Goal: Information Seeking & Learning: Learn about a topic

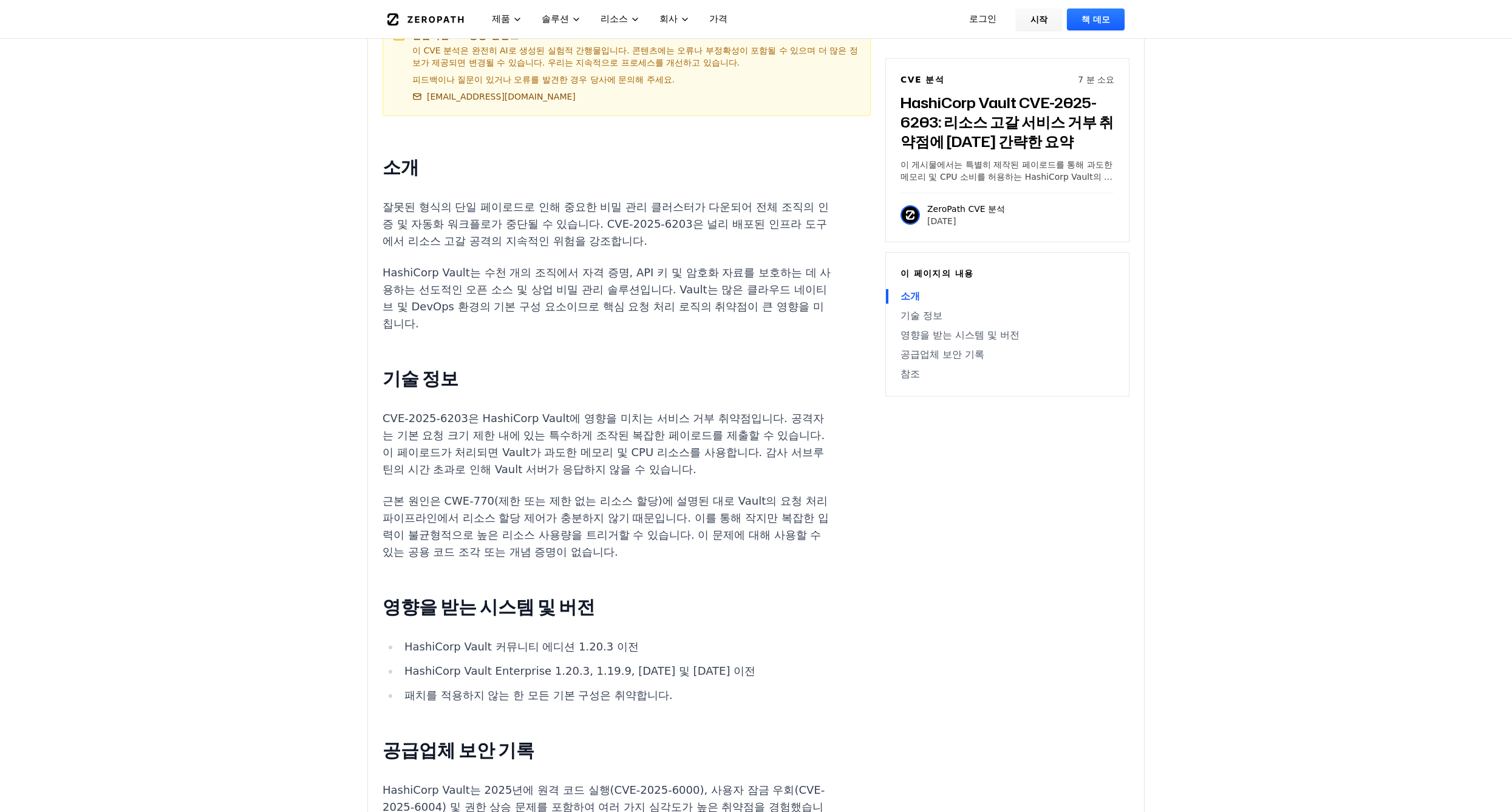
scroll to position [732, 0]
drag, startPoint x: 522, startPoint y: 393, endPoint x: 678, endPoint y: 398, distance: 156.1
click at [678, 409] on p "CVE-2025-6203은 HashiCorp Vault에 영향을 미치는 서비스 거부 취약점입니다. 공격자는 기본 요청 크기 제한 내에 있는 특…" at bounding box center [607, 443] width 451 height 68
drag, startPoint x: 855, startPoint y: 402, endPoint x: 681, endPoint y: 400, distance: 174.0
click at [681, 400] on article "소개 잘못된 형식의 단일 페이로드로 인해 중요한 비밀 관리 클러스터가 다운되어 전체 조직의 인증 및 자동화 워크플로가 중단될 수 있습니다. C…" at bounding box center [626, 621] width 489 height 936
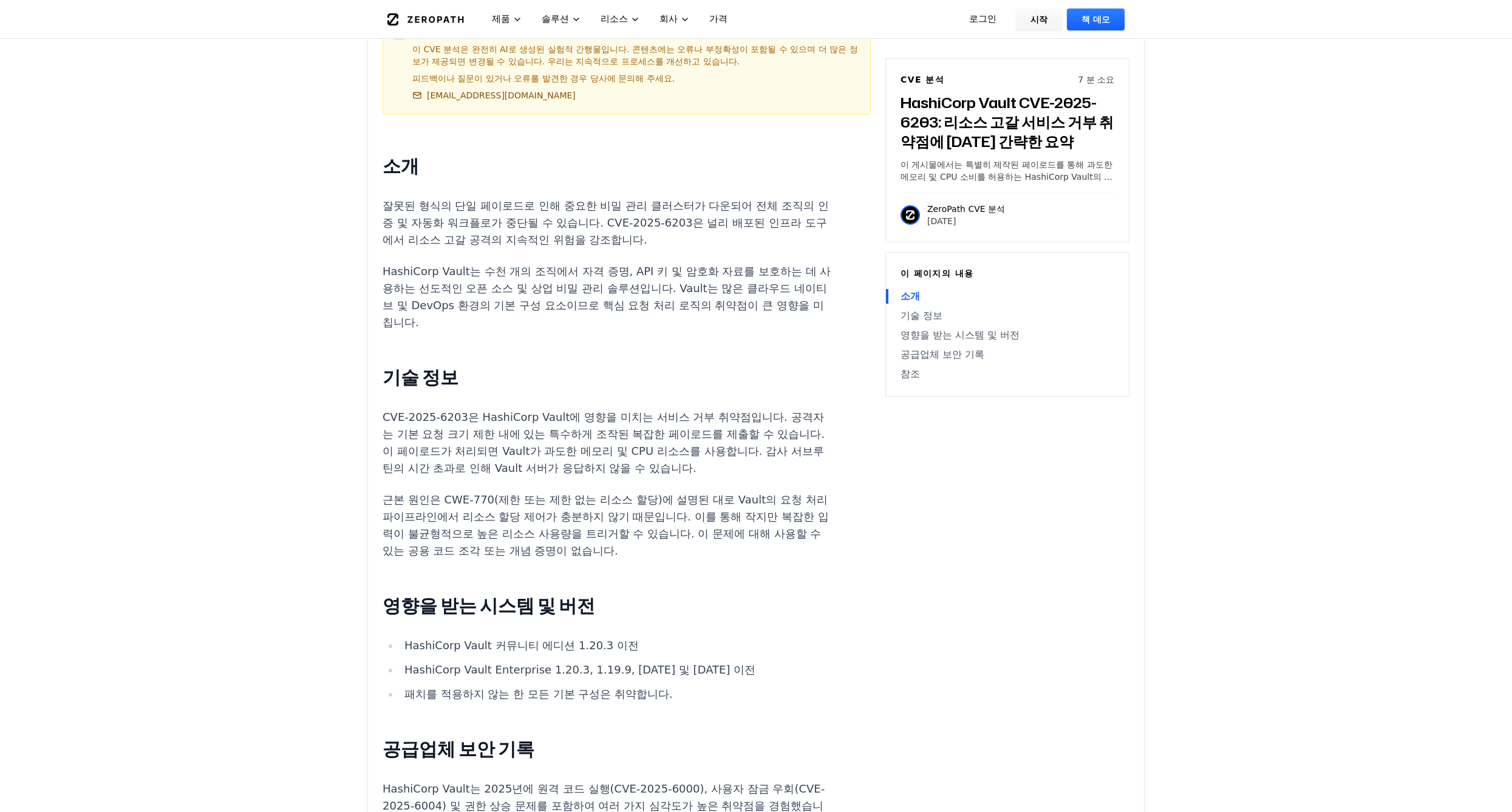
click at [629, 423] on p "CVE-2025-6203은 HashiCorp Vault에 영향을 미치는 서비스 거부 취약점입니다. 공격자는 기본 요청 크기 제한 내에 있는 특…" at bounding box center [607, 443] width 451 height 68
drag, startPoint x: 640, startPoint y: 408, endPoint x: 559, endPoint y: 399, distance: 81.5
click at [559, 409] on p "CVE-2025-6203은 HashiCorp Vault에 영향을 미치는 서비스 거부 취약점입니다. 공격자는 기본 요청 크기 제한 내에 있는 특…" at bounding box center [607, 443] width 451 height 68
click at [692, 447] on div "소개 잘못된 형식의 단일 페이로드로 인해 중요한 비밀 관리 클러스터가 다운되어 전체 조직의 인증 및 자동화 워크플로가 중단될 수 있습니다. C…" at bounding box center [607, 617] width 451 height 928
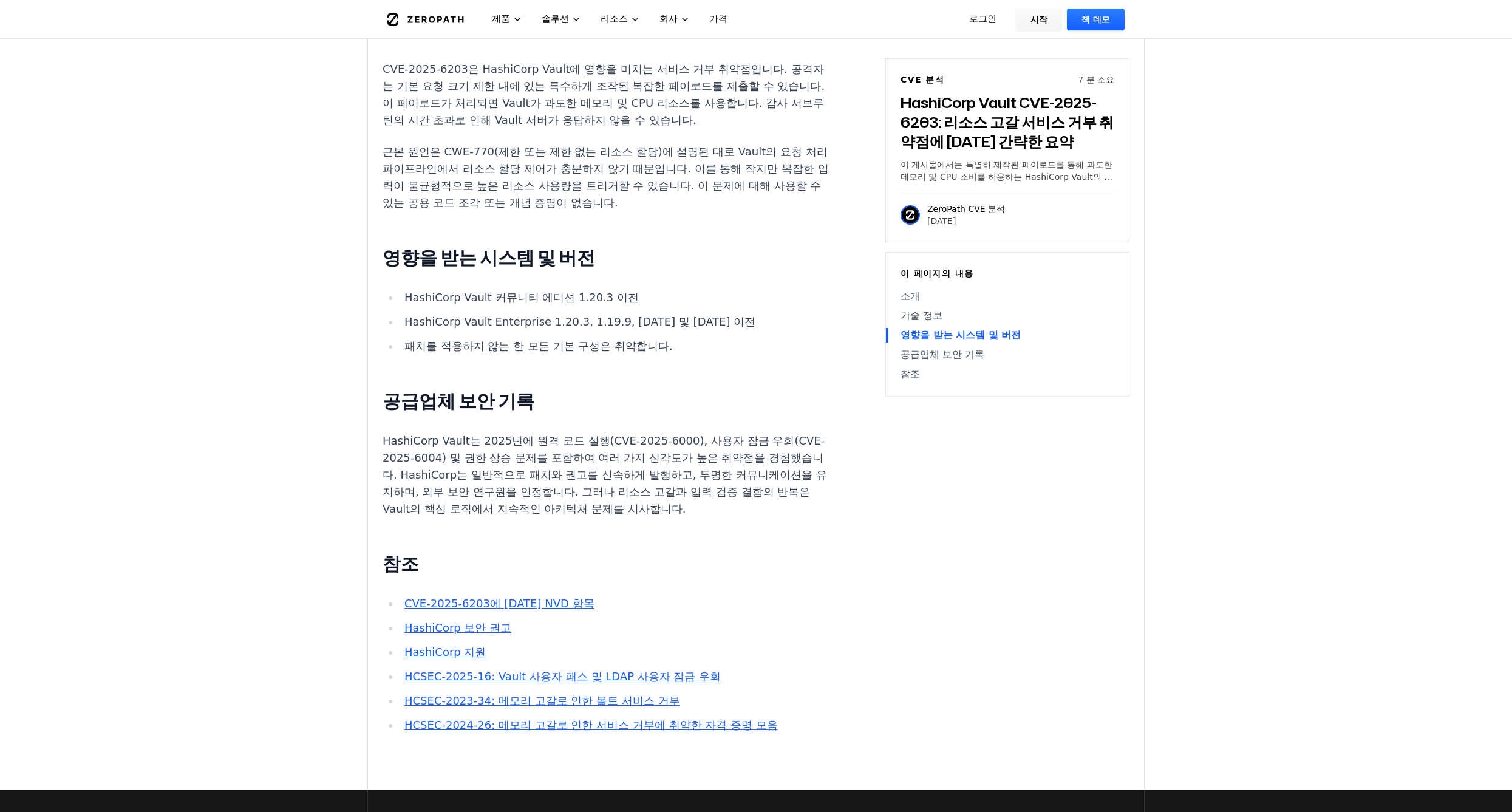
scroll to position [1095, 0]
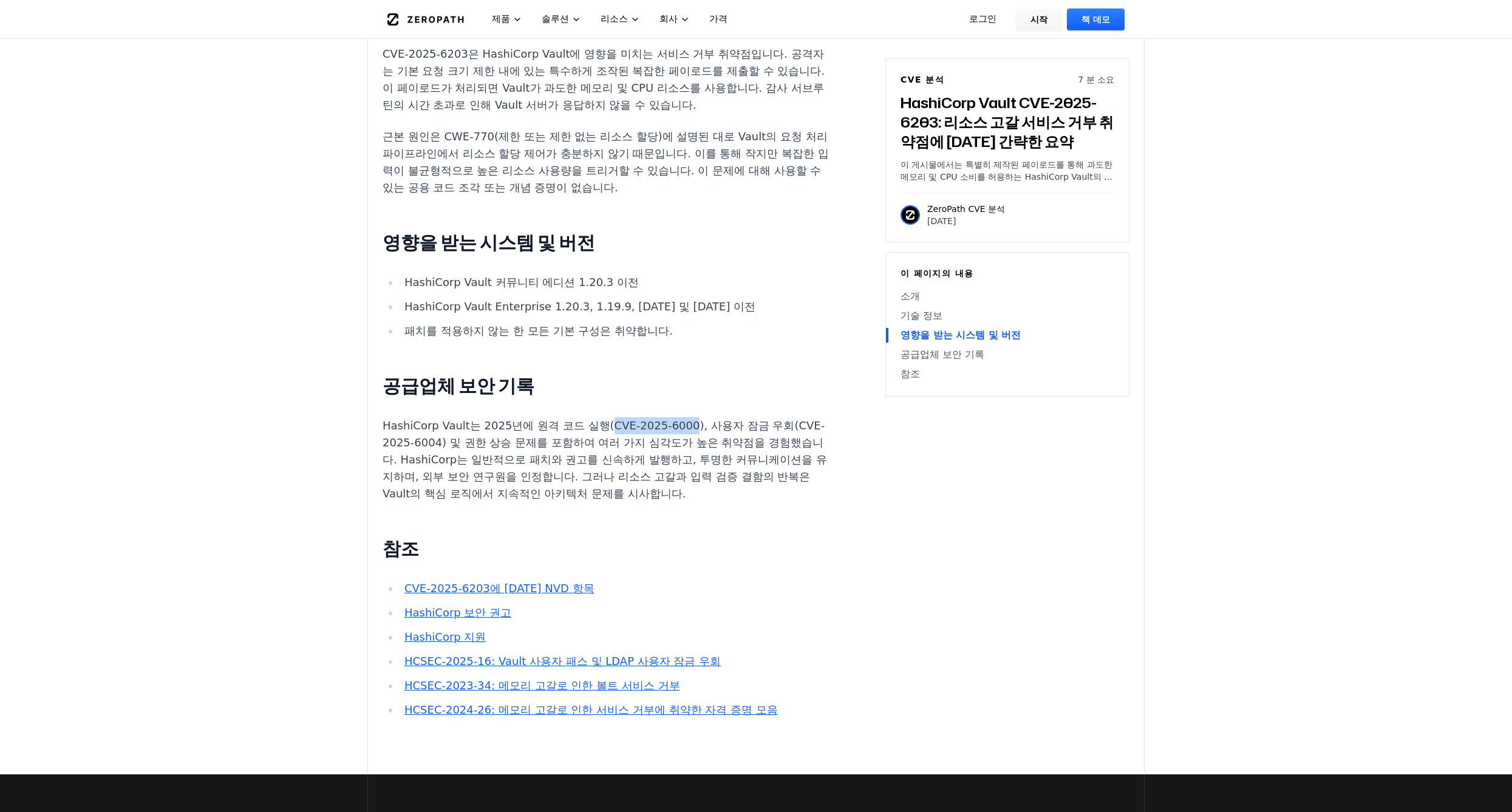
drag, startPoint x: 589, startPoint y: 389, endPoint x: 670, endPoint y: 390, distance: 81.0
click at [670, 417] on p "HashiCorp Vault는 2025년에 원격 코드 실행(CVE-2025-6000), 사용자 잠금 우회(CVE-2025-6004) 및 권한 …" at bounding box center [607, 460] width 451 height 85
copy p "CVE-2025-6000"
click at [533, 417] on p "HashiCorp Vault는 2025년에 원격 코드 실행(CVE-2025-6000), 사용자 잠금 우회(CVE-2025-6004) 및 권한 …" at bounding box center [607, 460] width 451 height 85
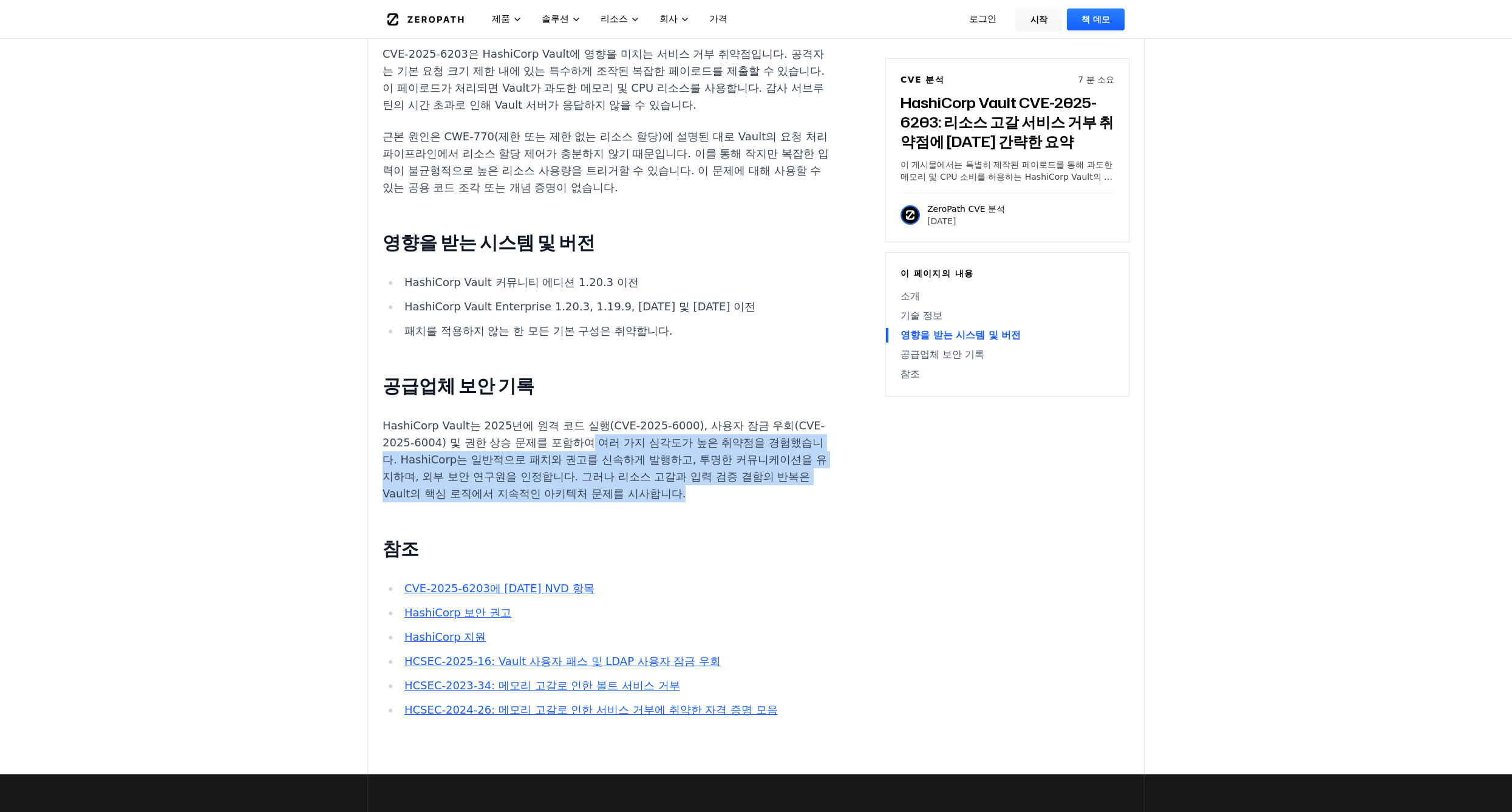
drag, startPoint x: 553, startPoint y: 424, endPoint x: 610, endPoint y: 452, distance: 63.5
click at [610, 452] on p "HashiCorp Vault는 2025년에 원격 코드 실행(CVE-2025-6000), 사용자 잠금 우회(CVE-2025-6004) 및 권한 …" at bounding box center [607, 460] width 451 height 85
click at [589, 454] on p "HashiCorp Vault는 2025년에 원격 코드 실행(CVE-2025-6000), 사용자 잠금 우회(CVE-2025-6004) 및 권한 …" at bounding box center [607, 460] width 451 height 85
drag, startPoint x: 526, startPoint y: 434, endPoint x: 451, endPoint y: 382, distance: 91.3
click at [451, 417] on p "HashiCorp Vault는 2025년에 원격 코드 실행(CVE-2025-6000), 사용자 잠금 우회(CVE-2025-6004) 및 권한 …" at bounding box center [607, 460] width 451 height 85
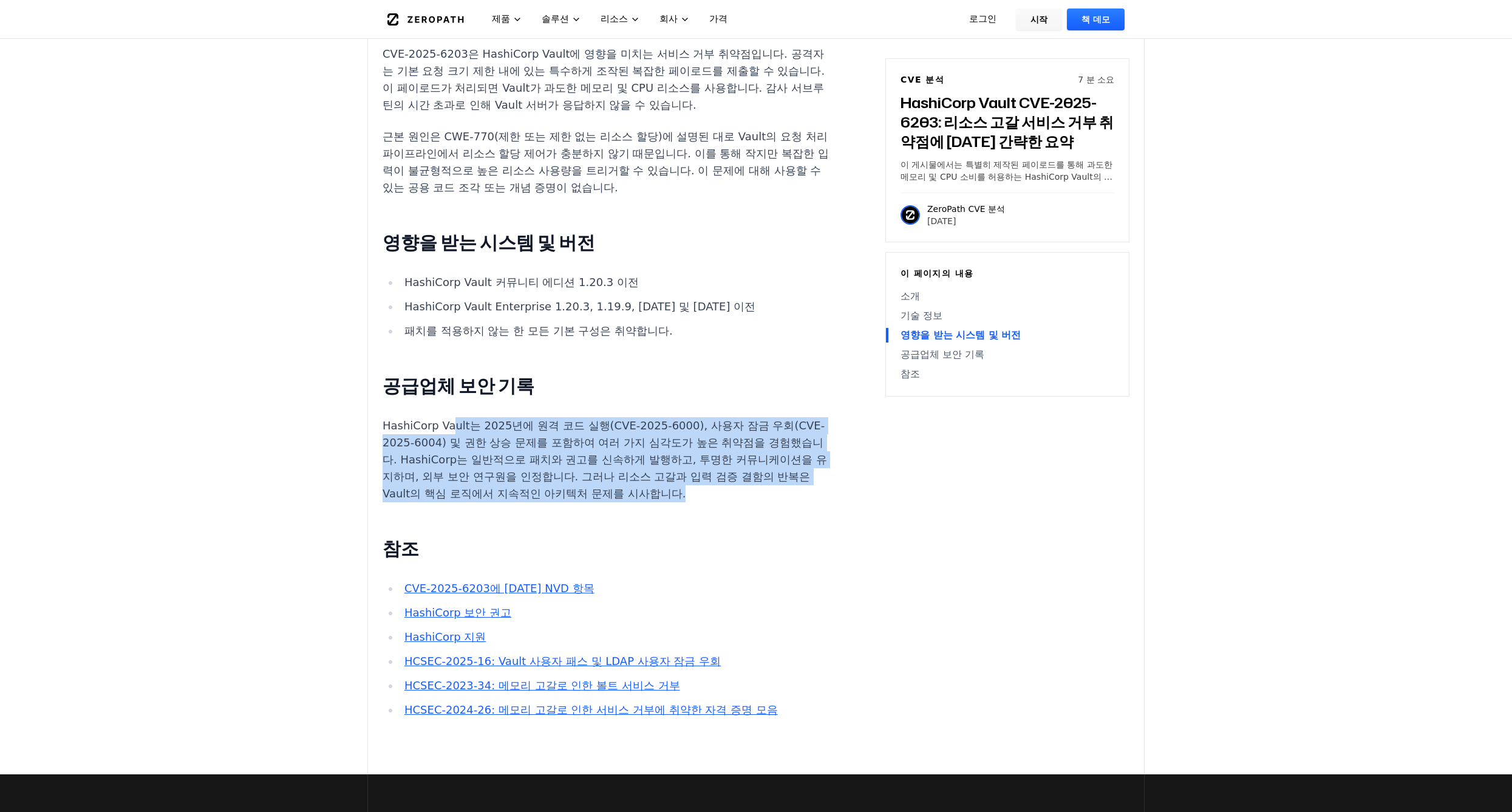
click at [547, 418] on p "HashiCorp Vault는 2025년에 원격 코드 실행(CVE-2025-6000), 사용자 잠금 우회(CVE-2025-6004) 및 권한 …" at bounding box center [607, 460] width 451 height 85
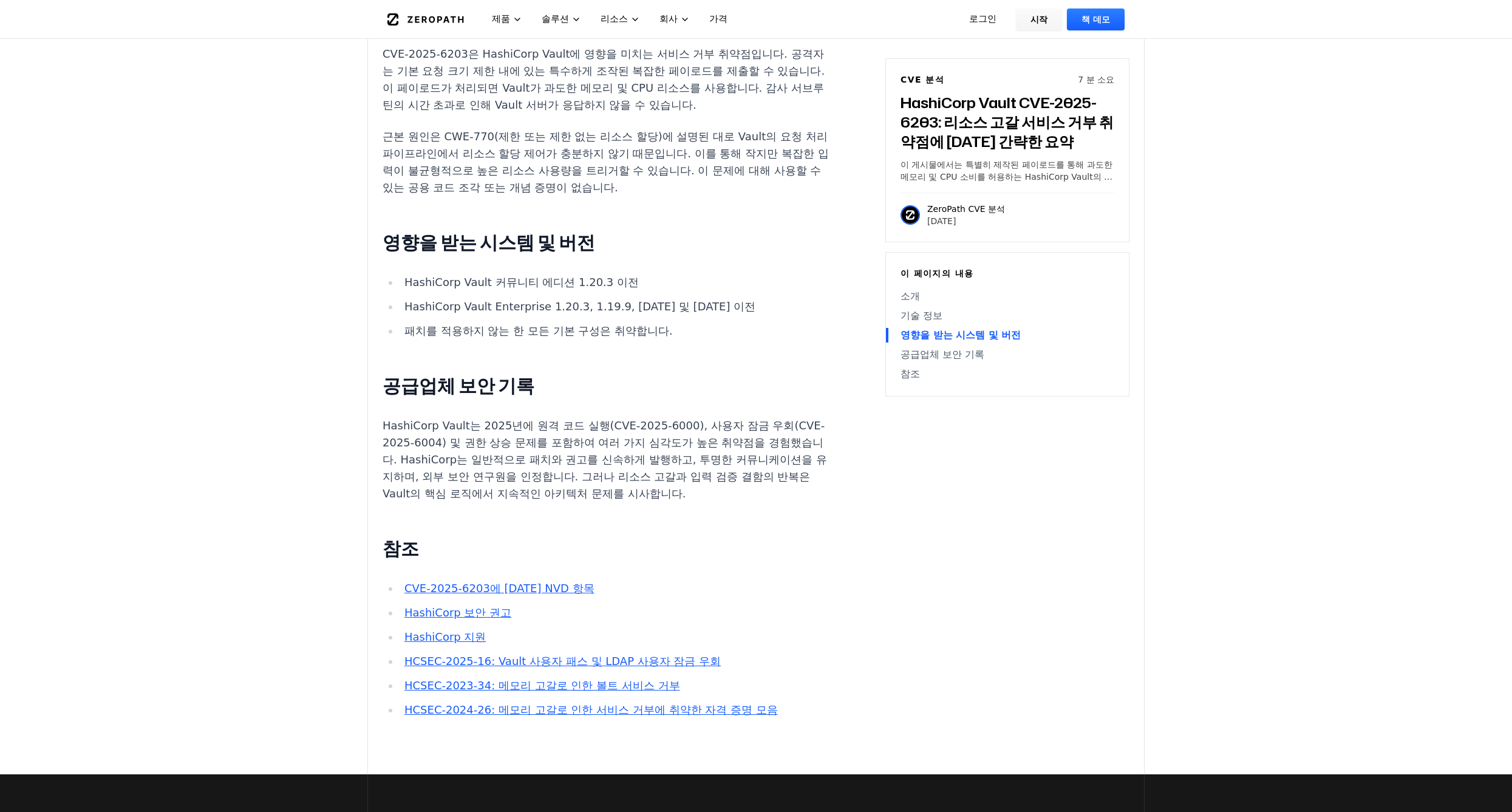
scroll to position [777, 0]
